Goal: Find specific page/section: Find specific page/section

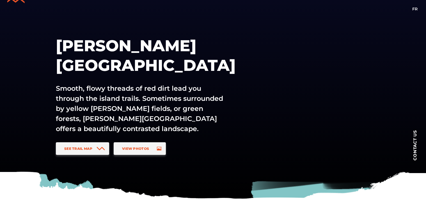
scroll to position [46, 0]
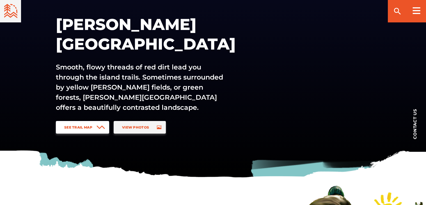
click at [82, 128] on span "See Trail Map" at bounding box center [78, 127] width 28 height 4
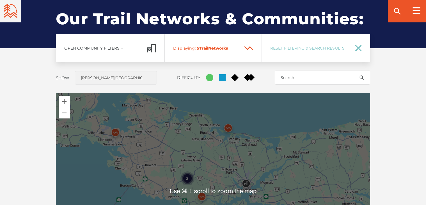
scroll to position [437, 0]
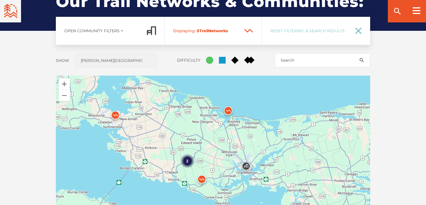
click at [226, 112] on img at bounding box center [228, 112] width 17 height 17
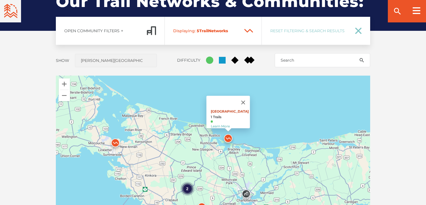
click at [229, 109] on link "[GEOGRAPHIC_DATA]" at bounding box center [230, 111] width 38 height 4
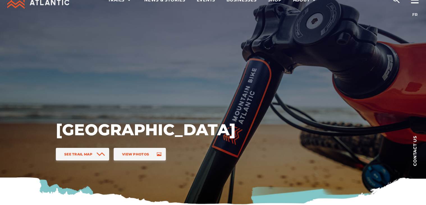
scroll to position [33, 0]
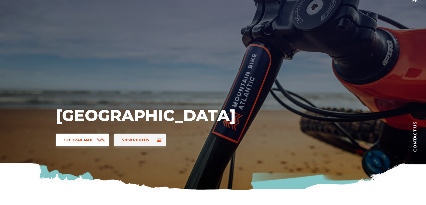
click at [103, 140] on icon at bounding box center [100, 140] width 7 height 3
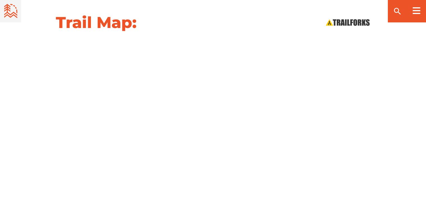
scroll to position [621, 0]
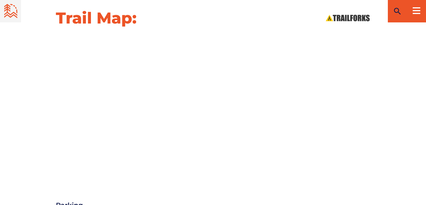
click at [397, 11] on icon "search" at bounding box center [397, 11] width 9 height 9
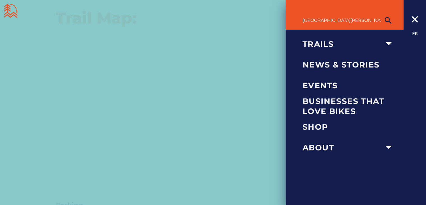
type input "st peters bay"
click at [388, 20] on button "submit" at bounding box center [388, 20] width 14 height 11
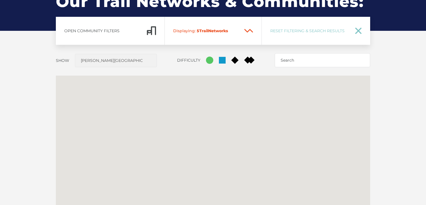
scroll to position [437, 0]
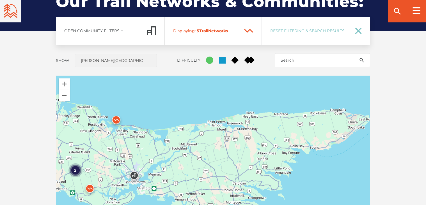
drag, startPoint x: 347, startPoint y: 138, endPoint x: 236, endPoint y: 147, distance: 111.7
click at [236, 147] on div "2" at bounding box center [213, 174] width 314 height 196
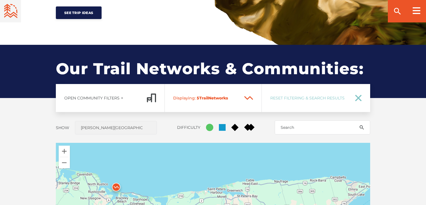
scroll to position [371, 0]
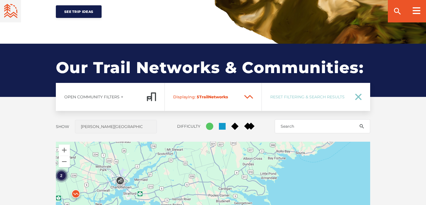
drag, startPoint x: 312, startPoint y: 194, endPoint x: 297, endPoint y: 132, distance: 64.3
drag, startPoint x: 289, startPoint y: 156, endPoint x: 290, endPoint y: 177, distance: 20.8
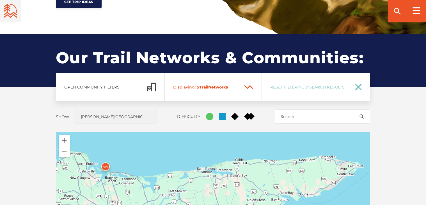
drag, startPoint x: 296, startPoint y: 158, endPoint x: 265, endPoint y: 186, distance: 41.3
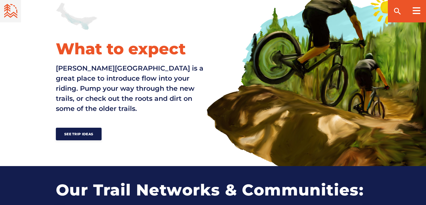
scroll to position [258, 0]
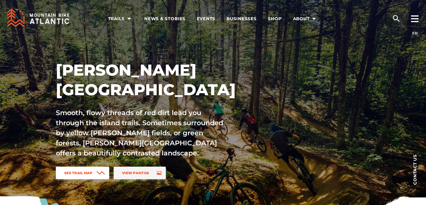
click at [99, 174] on icon at bounding box center [100, 173] width 8 height 4
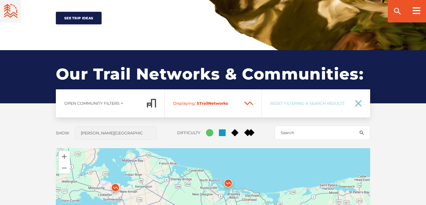
scroll to position [415, 0]
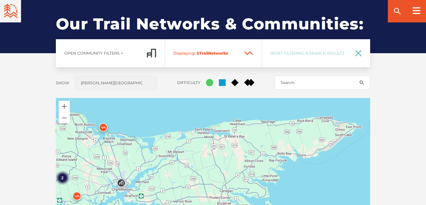
drag, startPoint x: 317, startPoint y: 163, endPoint x: 191, endPoint y: 157, distance: 125.7
click at [191, 157] on div "2" at bounding box center [213, 196] width 314 height 196
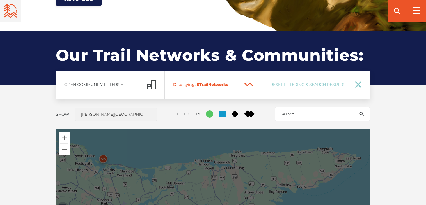
scroll to position [420, 0]
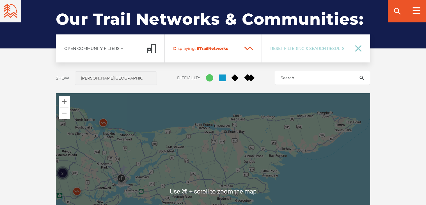
click at [267, 142] on div "2" at bounding box center [213, 191] width 314 height 196
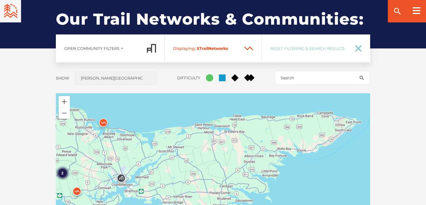
scroll to position [419, 0]
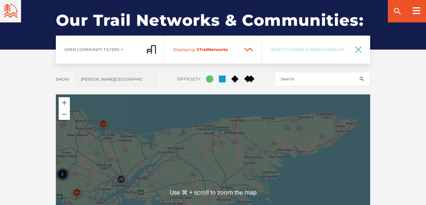
click at [267, 142] on div "2" at bounding box center [213, 192] width 314 height 196
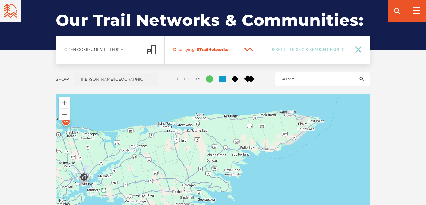
drag, startPoint x: 359, startPoint y: 148, endPoint x: 321, endPoint y: 145, distance: 38.0
click at [321, 145] on div "2" at bounding box center [213, 192] width 314 height 196
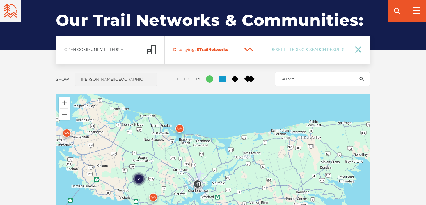
drag, startPoint x: 249, startPoint y: 129, endPoint x: 363, endPoint y: 136, distance: 114.1
click at [363, 136] on div "2" at bounding box center [213, 192] width 314 height 196
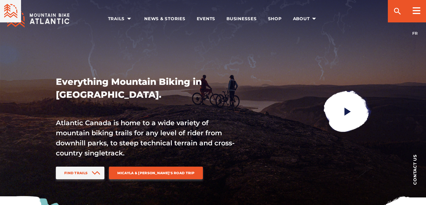
scroll to position [45, 0]
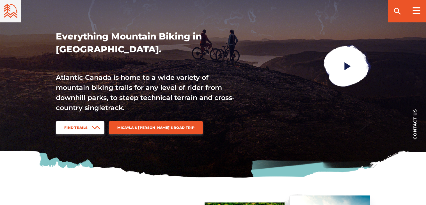
click at [96, 126] on icon at bounding box center [96, 128] width 8 height 4
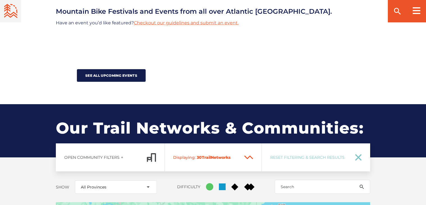
scroll to position [671, 0]
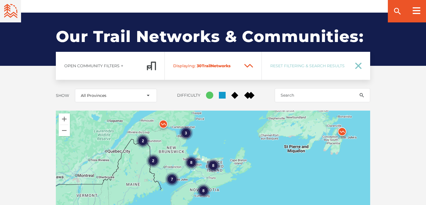
drag, startPoint x: 225, startPoint y: 159, endPoint x: 255, endPoint y: 103, distance: 63.5
click at [255, 111] on div "8 7 2 3 8 8 2" at bounding box center [213, 209] width 314 height 196
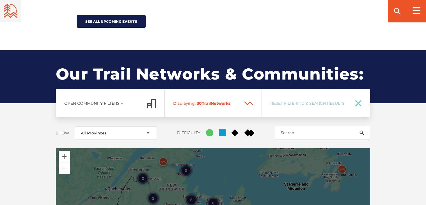
scroll to position [684, 0]
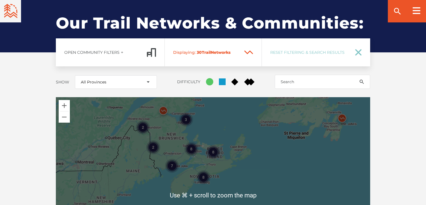
click at [223, 167] on div "8 7 2 3 8 8 2" at bounding box center [213, 195] width 314 height 196
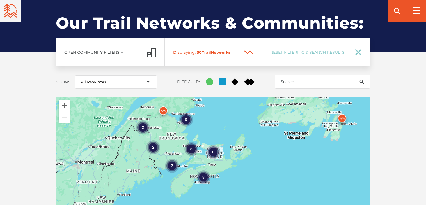
click at [219, 164] on div "8 7 2 3 8 8 2" at bounding box center [213, 195] width 314 height 196
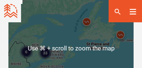
scroll to position [1025, 0]
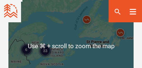
click at [44, 50] on div "33" at bounding box center [45, 51] width 14 height 14
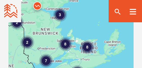
click at [89, 47] on div "8" at bounding box center [87, 47] width 14 height 14
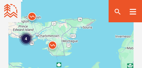
drag, startPoint x: 83, startPoint y: 26, endPoint x: 64, endPoint y: 34, distance: 21.0
click at [64, 34] on div "4 2" at bounding box center [70, 46] width 125 height 140
